Goal: Task Accomplishment & Management: Use online tool/utility

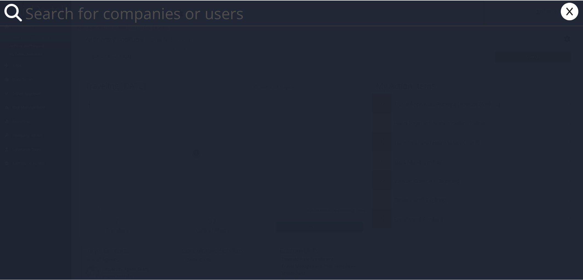
paste input "[PERSON_NAME]"
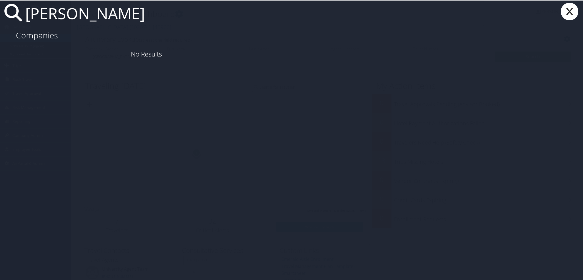
type input "[PERSON_NAME]"
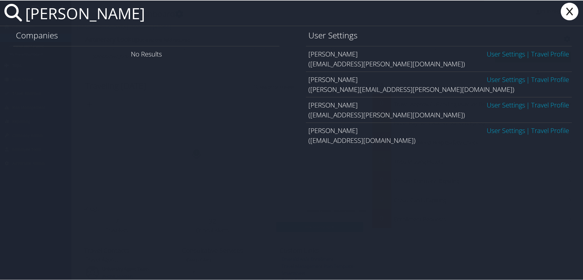
click at [565, 11] on icon at bounding box center [569, 11] width 22 height 18
